Goal: Task Accomplishment & Management: Use online tool/utility

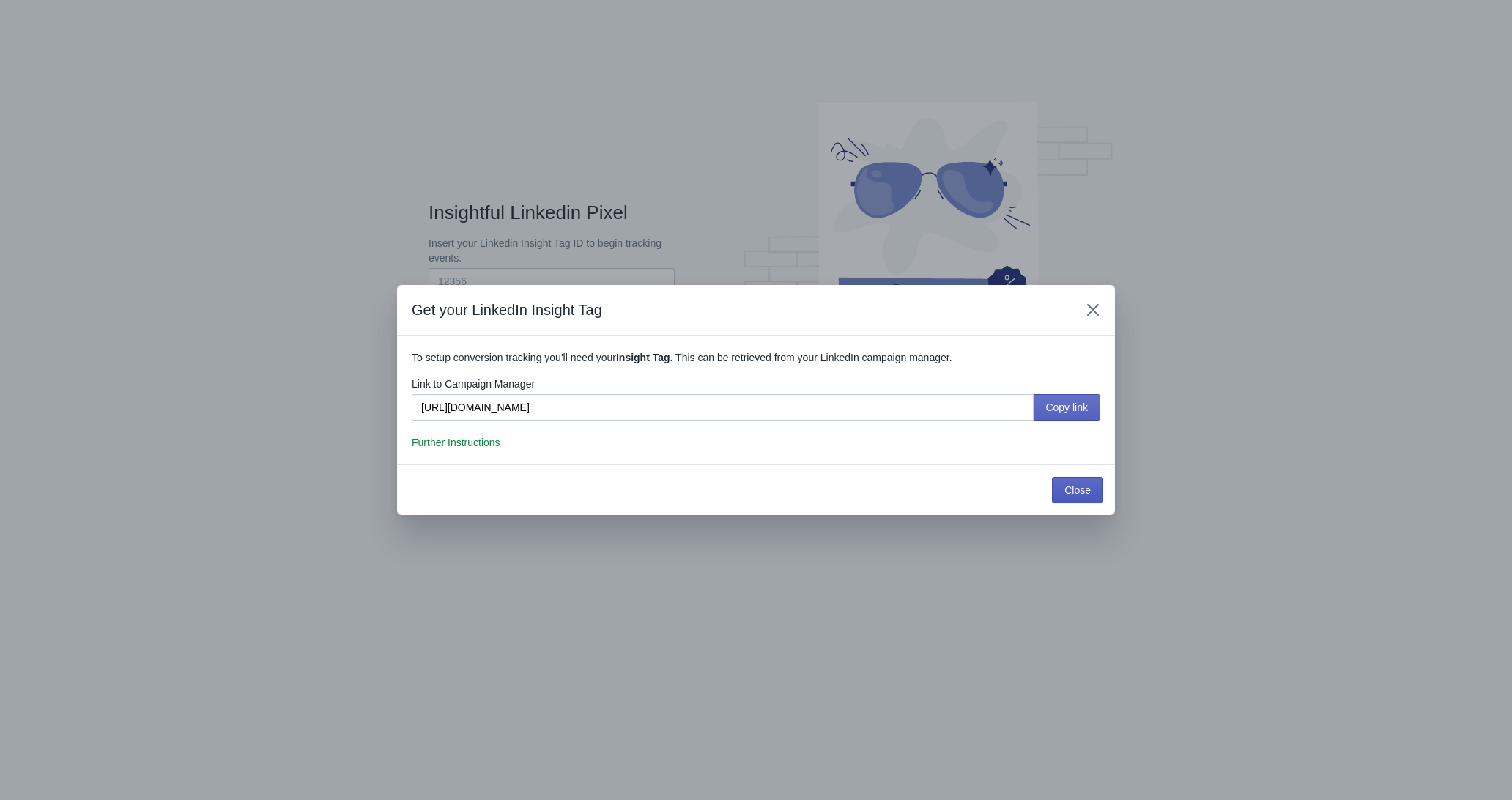
click at [1078, 490] on span "Close" at bounding box center [1077, 490] width 26 height 12
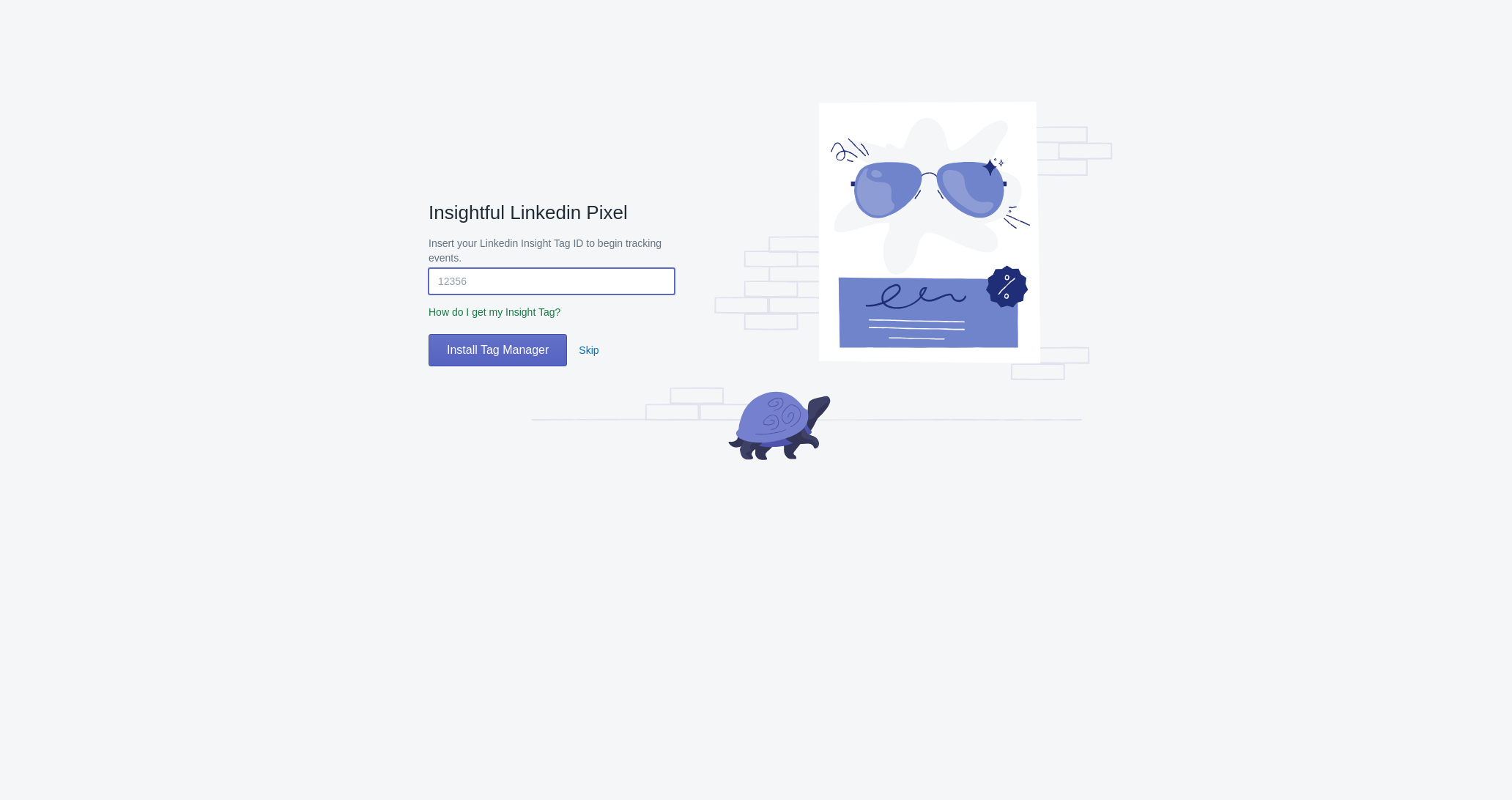
click at [489, 271] on input "Insert your Linkedin Insight Tag ID to begin tracking events." at bounding box center [551, 281] width 246 height 26
paste input "8019844"
type input "8019844"
click at [518, 342] on button "Install Tag Manager" at bounding box center [497, 350] width 138 height 32
click at [518, 357] on span "Install Tag Manager" at bounding box center [498, 351] width 102 height 15
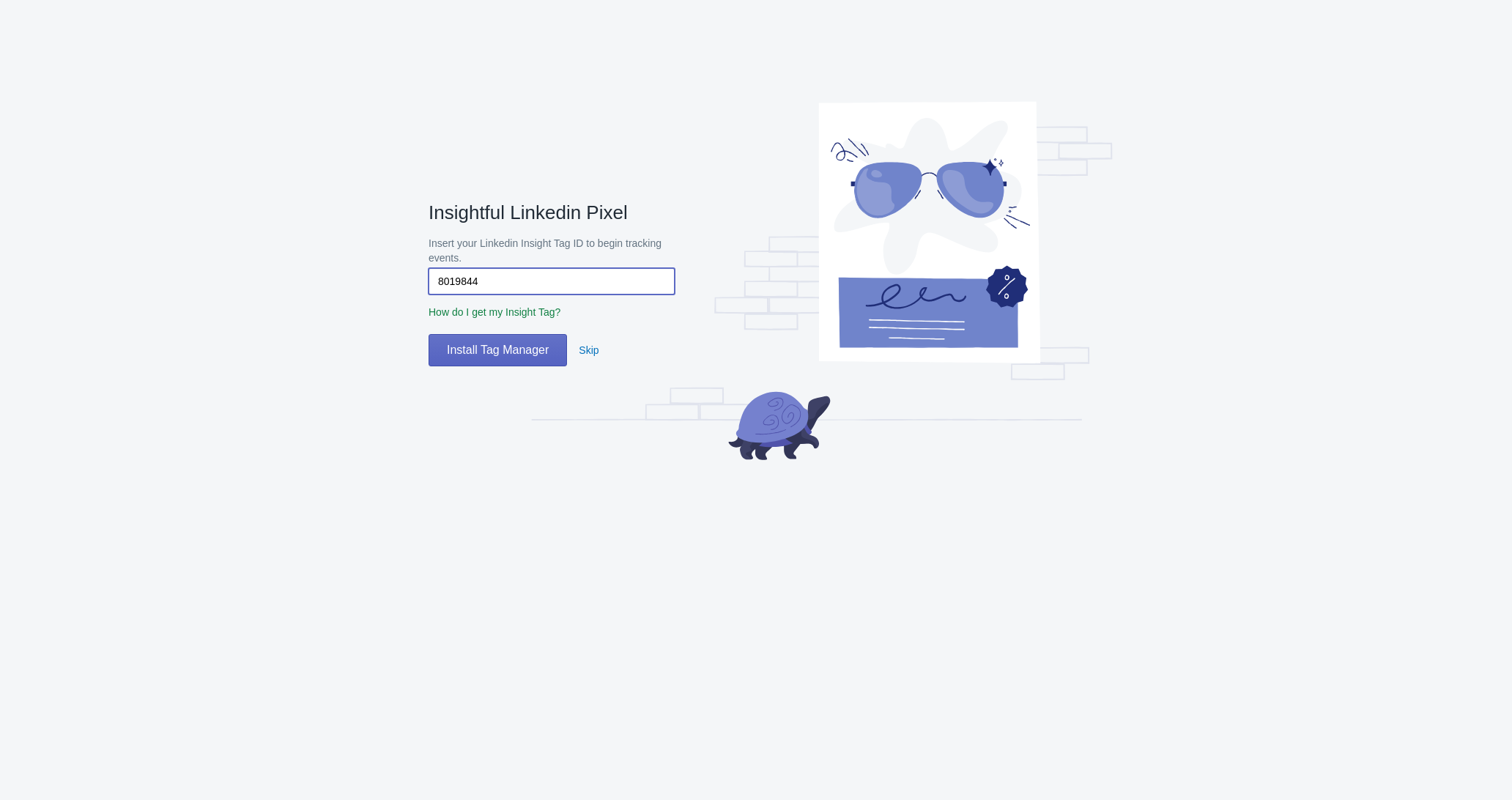
click at [594, 278] on input "8019844" at bounding box center [551, 281] width 246 height 26
click at [516, 346] on span "Install Tag Manager" at bounding box center [498, 351] width 102 height 15
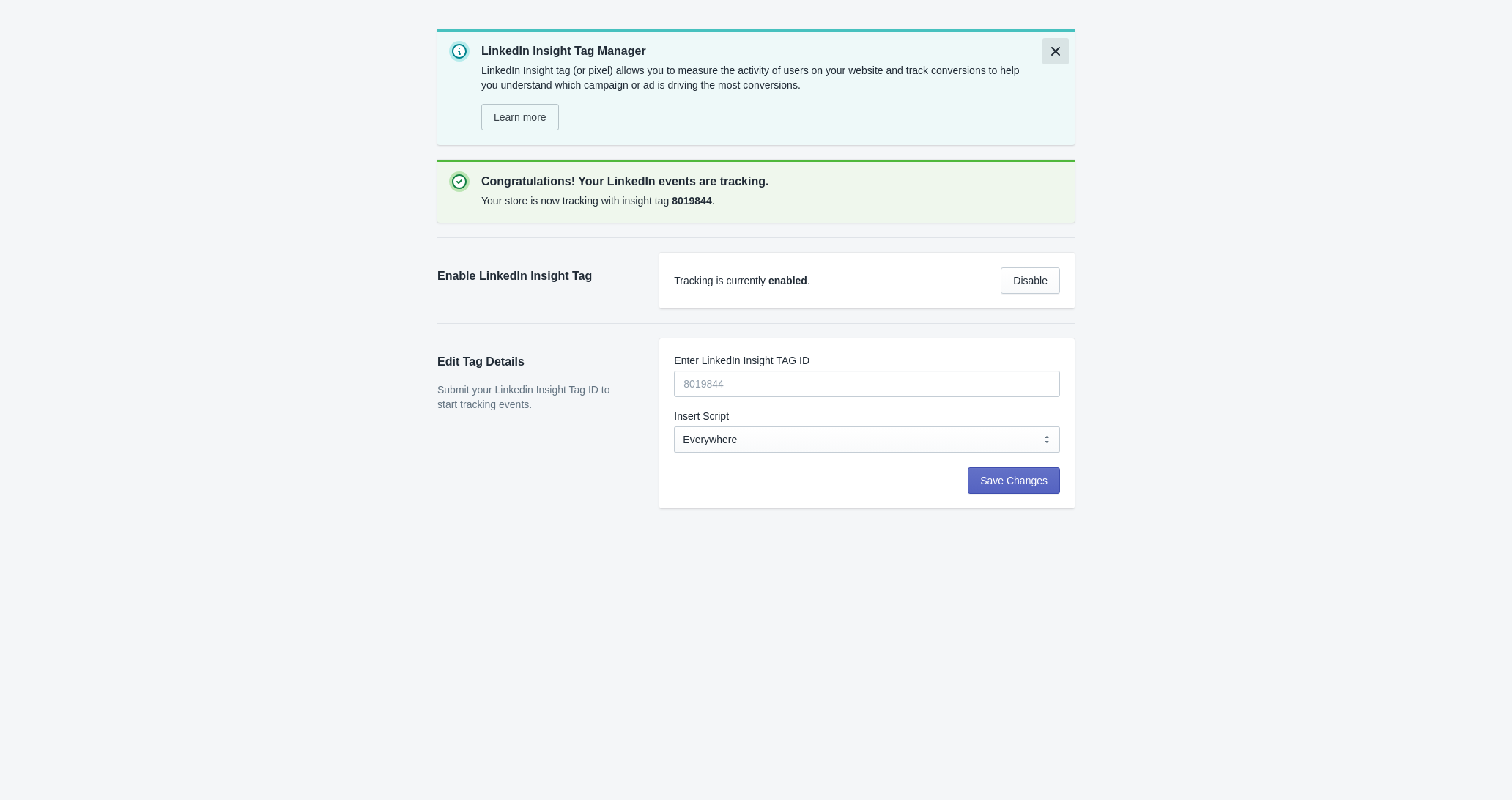
click at [1060, 47] on icon "Dismiss notification" at bounding box center [1056, 51] width 15 height 15
